Goal: Information Seeking & Learning: Check status

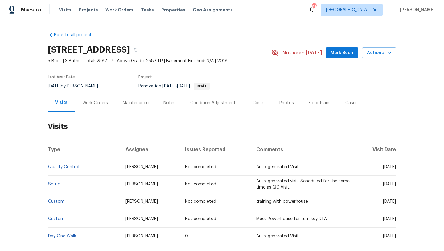
scroll to position [48, 0]
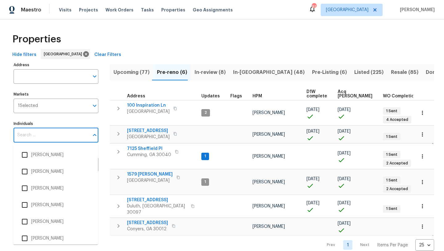
click at [58, 134] on input "Individuals" at bounding box center [52, 135] width 76 height 15
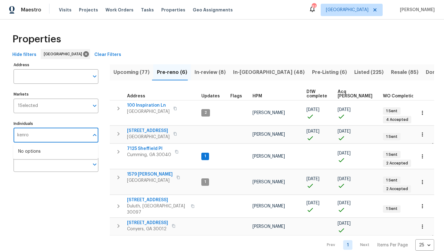
type input "kenroy"
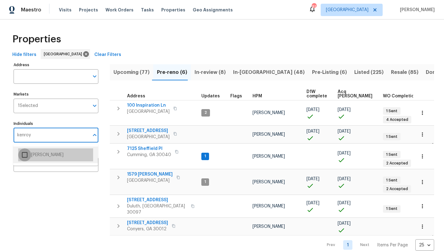
click at [26, 155] on input "checkbox" at bounding box center [24, 154] width 13 height 13
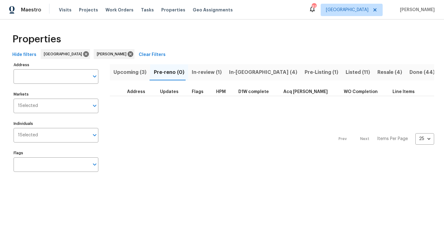
click at [240, 71] on span "In-reno (4)" at bounding box center [263, 72] width 68 height 9
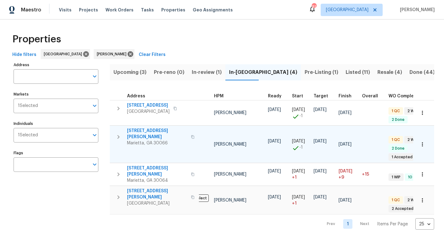
scroll to position [0, 2]
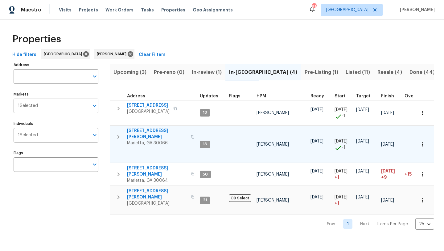
click at [157, 132] on span "4108 Christacy Way" at bounding box center [157, 133] width 60 height 12
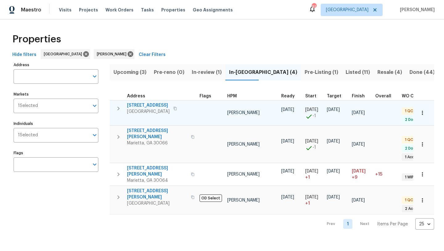
scroll to position [0, 27]
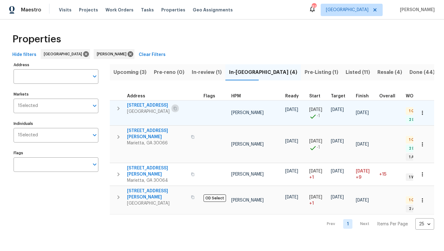
click at [173, 108] on icon "button" at bounding box center [175, 108] width 4 height 4
click at [175, 110] on icon "button" at bounding box center [175, 108] width 4 height 4
click at [148, 103] on span "503 Rendezvous Rd" at bounding box center [148, 105] width 43 height 6
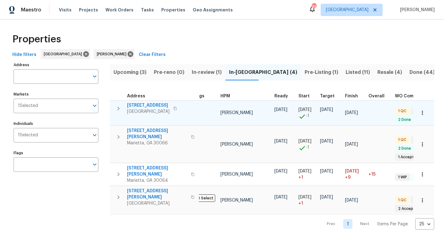
scroll to position [0, 38]
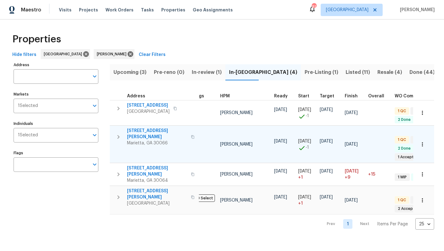
click at [191, 135] on icon "button" at bounding box center [192, 136] width 3 height 3
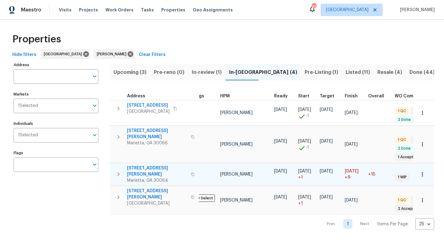
click at [191, 172] on icon "button" at bounding box center [193, 174] width 4 height 4
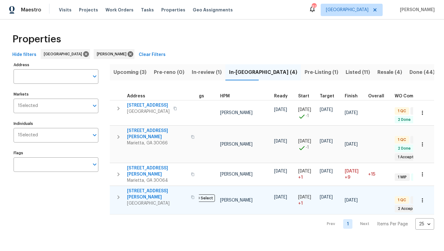
click at [191, 195] on icon "button" at bounding box center [192, 196] width 3 height 3
click at [139, 72] on span "Upcoming (3)" at bounding box center [130, 72] width 33 height 9
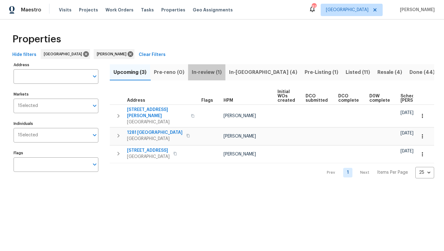
click at [216, 71] on span "In-review (1)" at bounding box center [207, 72] width 30 height 9
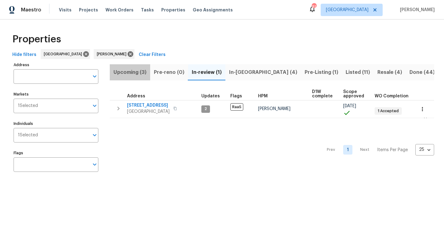
click at [141, 72] on span "Upcoming (3)" at bounding box center [130, 72] width 33 height 9
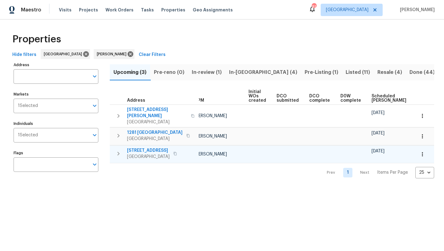
scroll to position [0, 68]
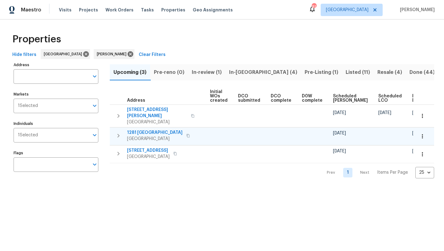
click at [185, 132] on button "button" at bounding box center [188, 135] width 7 height 9
click at [187, 134] on icon "button" at bounding box center [188, 135] width 3 height 3
click at [147, 129] on span "1281 [GEOGRAPHIC_DATA]" at bounding box center [155, 132] width 56 height 6
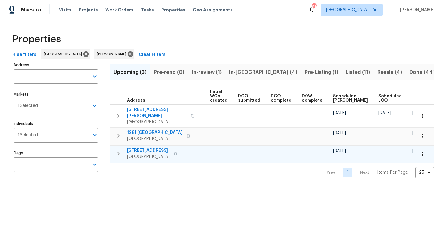
click at [177, 152] on icon "button" at bounding box center [175, 153] width 3 height 3
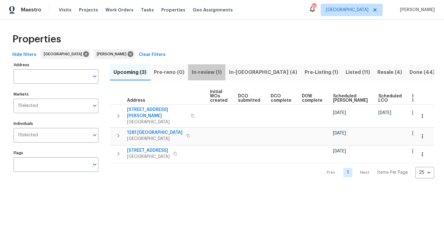
click at [210, 72] on span "In-review (1)" at bounding box center [207, 72] width 30 height 9
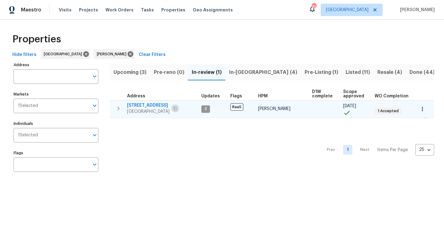
click at [173, 110] on button "button" at bounding box center [175, 108] width 7 height 9
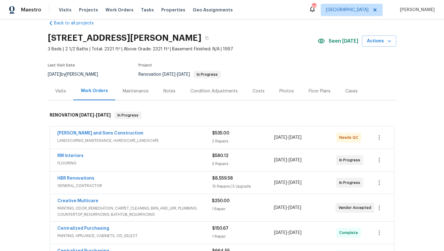
scroll to position [8, 0]
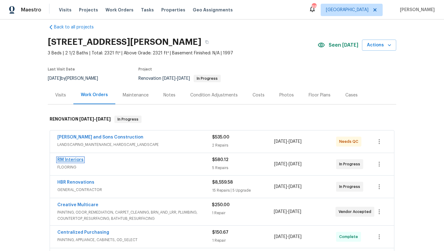
click at [70, 161] on link "RM Interiors" at bounding box center [70, 159] width 26 height 4
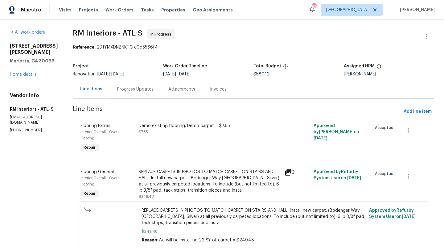
click at [137, 89] on div "Progress Updates" at bounding box center [135, 89] width 36 height 6
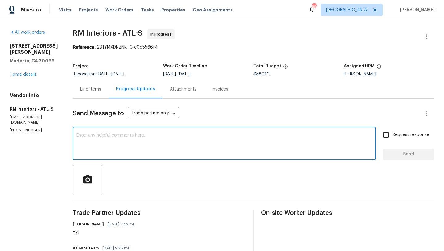
click at [147, 140] on textarea at bounding box center [225, 144] width 296 height 22
click at [33, 74] on link "Home details" at bounding box center [23, 74] width 27 height 4
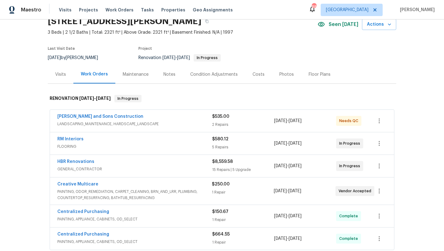
scroll to position [30, 0]
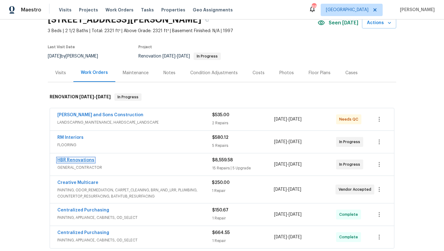
click at [77, 160] on link "HBR Renovations" at bounding box center [75, 160] width 37 height 4
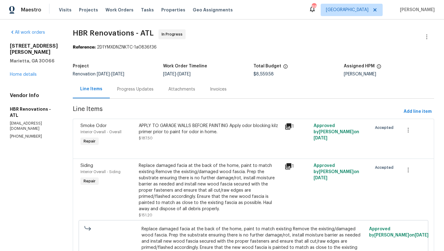
click at [137, 89] on div "Progress Updates" at bounding box center [135, 89] width 36 height 6
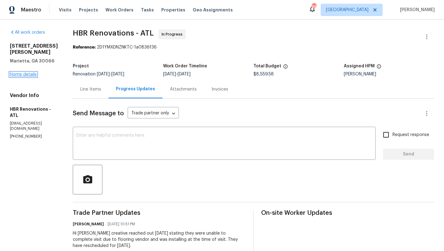
click at [36, 72] on link "Home details" at bounding box center [23, 74] width 27 height 4
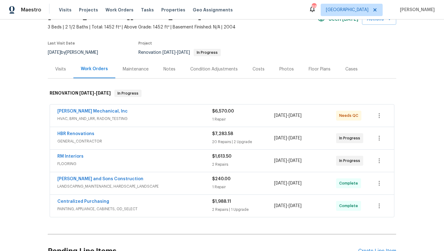
scroll to position [36, 0]
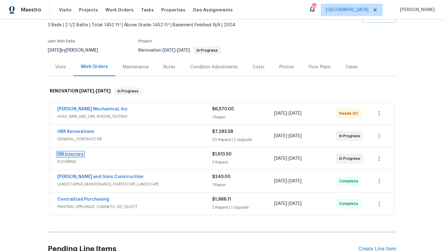
click at [75, 154] on link "RM Interiors" at bounding box center [70, 154] width 26 height 4
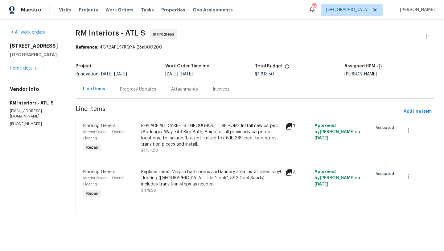
click at [147, 91] on div "Progress Updates" at bounding box center [138, 89] width 36 height 6
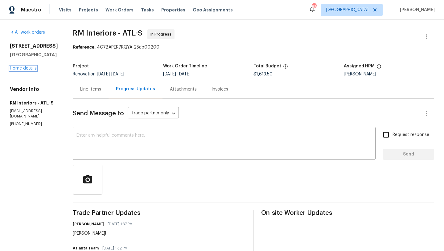
click at [30, 70] on link "Home details" at bounding box center [23, 68] width 27 height 4
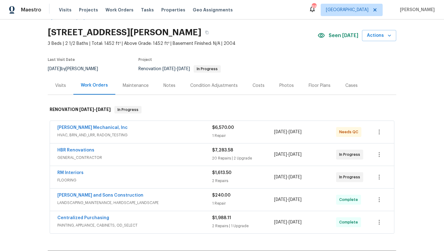
scroll to position [13, 0]
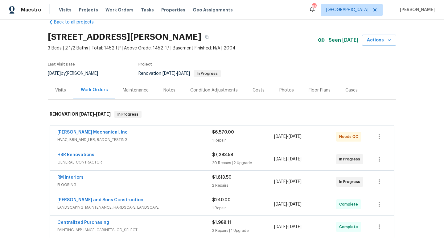
click at [167, 91] on div "Notes" at bounding box center [170, 90] width 12 height 6
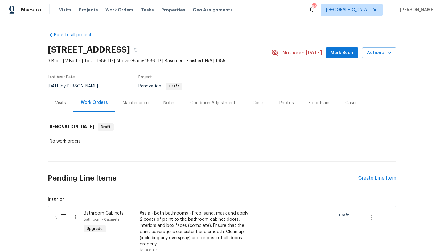
click at [169, 107] on div "Notes" at bounding box center [169, 102] width 27 height 18
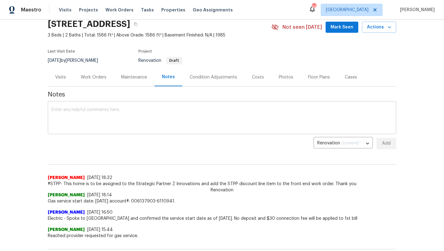
scroll to position [6, 0]
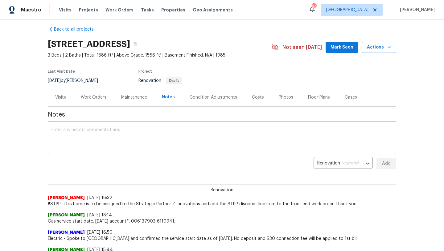
click at [92, 98] on div "Work Orders" at bounding box center [94, 97] width 26 height 6
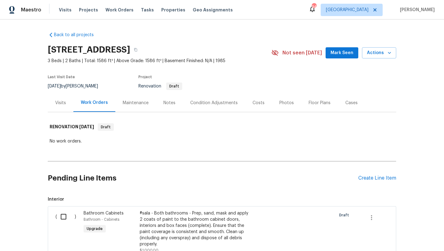
click at [253, 101] on div "Costs" at bounding box center [259, 103] width 12 height 6
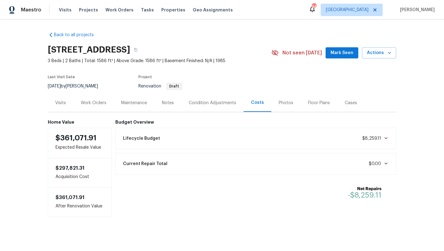
click at [64, 103] on div "Visits" at bounding box center [60, 103] width 11 height 6
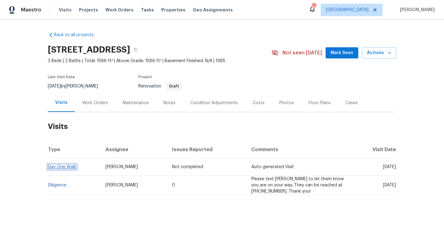
click at [64, 167] on link "Day One Walk" at bounding box center [62, 166] width 28 height 4
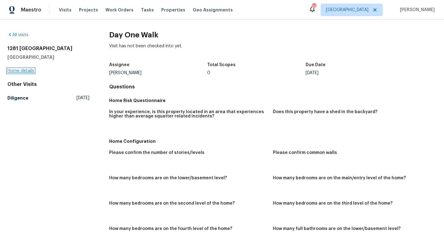
click at [28, 72] on link "Home details" at bounding box center [20, 71] width 27 height 4
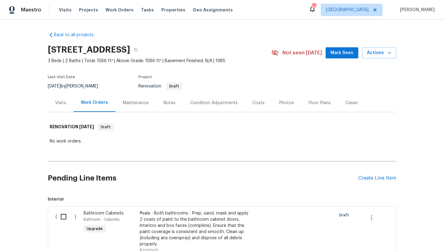
click at [58, 107] on div "Visits" at bounding box center [61, 102] width 26 height 18
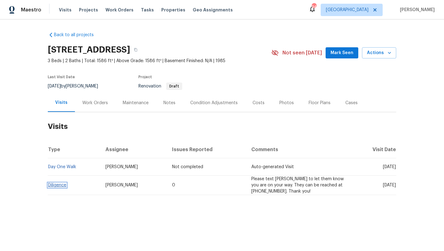
click at [60, 185] on link "Diligence" at bounding box center [57, 185] width 18 height 4
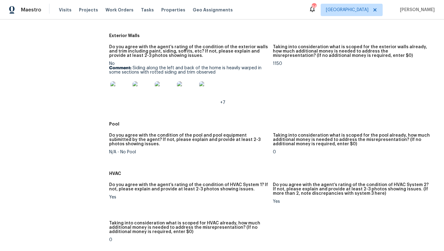
scroll to position [314, 0]
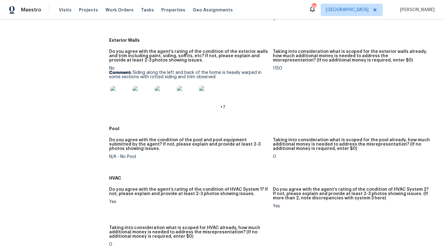
click at [124, 97] on img at bounding box center [120, 96] width 20 height 20
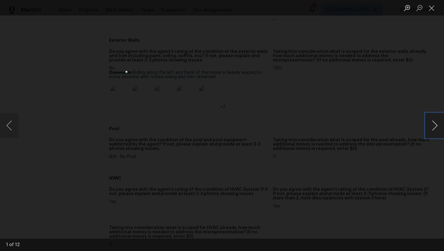
click at [439, 132] on button "Next image" at bounding box center [435, 125] width 19 height 25
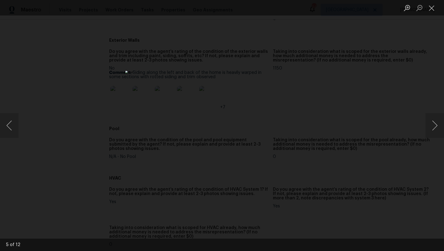
click at [366, 76] on div "Lightbox" at bounding box center [222, 125] width 444 height 251
